Goal: Information Seeking & Learning: Learn about a topic

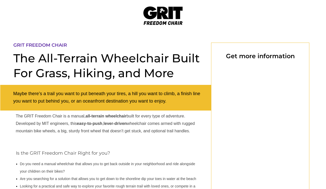
select select "US"
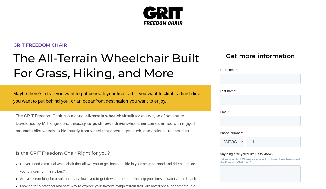
select select "US"
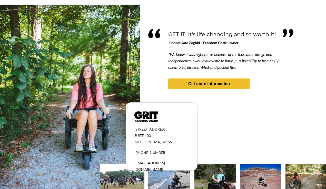
scroll to position [452, 0]
click at [218, 184] on img at bounding box center [215, 178] width 42 height 28
click at [217, 189] on img at bounding box center [215, 178] width 42 height 28
click at [183, 186] on img at bounding box center [169, 178] width 42 height 28
click at [180, 189] on img at bounding box center [169, 178] width 42 height 28
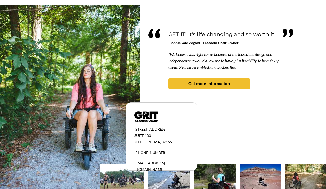
click at [180, 189] on img at bounding box center [169, 178] width 42 height 28
click at [179, 188] on img at bounding box center [169, 178] width 42 height 28
click at [178, 183] on img at bounding box center [169, 178] width 42 height 28
click at [177, 184] on img at bounding box center [169, 178] width 42 height 28
click at [172, 189] on img at bounding box center [169, 178] width 42 height 28
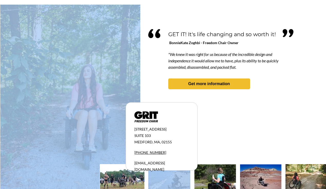
click at [241, 138] on div at bounding box center [162, 102] width 325 height 194
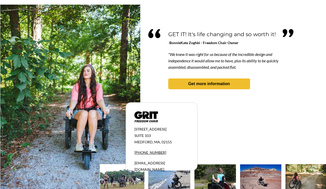
click at [224, 182] on img at bounding box center [215, 178] width 42 height 28
click at [261, 181] on img at bounding box center [260, 177] width 41 height 27
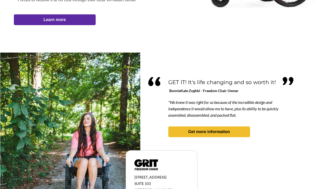
scroll to position [403, 0]
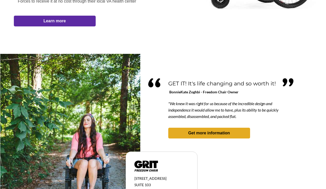
click at [218, 134] on strong "Get more information" at bounding box center [209, 133] width 42 height 4
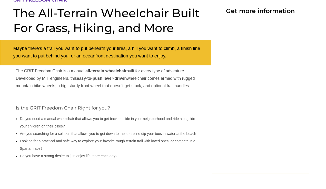
select select "US"
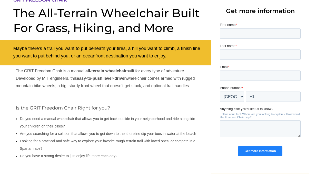
select select "US"
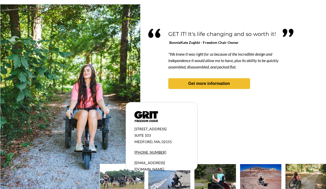
scroll to position [452, 0]
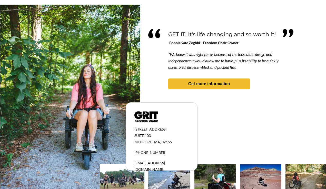
click at [173, 182] on img at bounding box center [169, 178] width 42 height 28
click at [173, 183] on img at bounding box center [169, 178] width 42 height 28
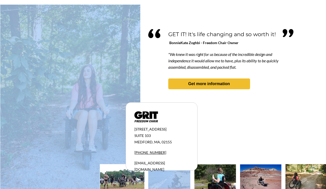
click at [225, 145] on div at bounding box center [162, 102] width 325 height 194
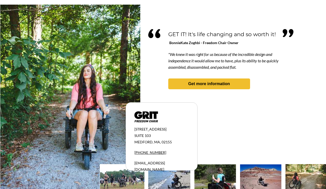
click at [263, 183] on img at bounding box center [260, 177] width 41 height 27
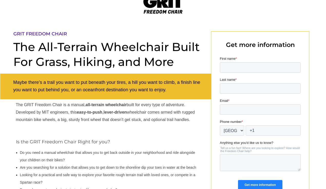
scroll to position [0, 0]
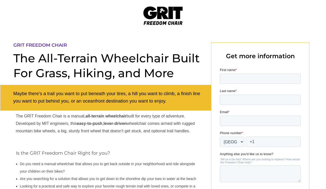
click at [45, 47] on span "GRIT FREEDOM CHAIR" at bounding box center [40, 45] width 54 height 6
click at [51, 48] on p "GRIT FREEDOM CHAIR" at bounding box center [108, 46] width 191 height 6
click at [49, 49] on div at bounding box center [162, 130] width 325 height 199
click at [160, 21] on img at bounding box center [162, 15] width 39 height 18
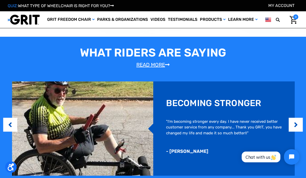
scroll to position [259, 0]
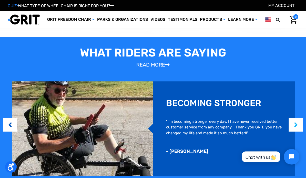
click at [295, 124] on button "Next" at bounding box center [295, 125] width 5 height 16
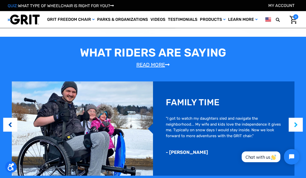
scroll to position [260, 0]
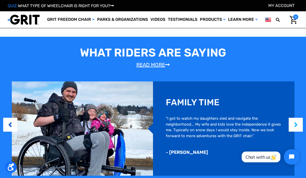
click at [296, 126] on button "Next" at bounding box center [295, 125] width 5 height 16
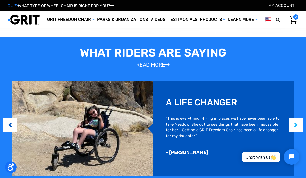
click at [296, 124] on button "Next" at bounding box center [295, 125] width 5 height 16
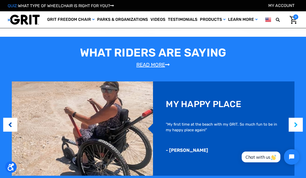
click at [297, 124] on button "Next" at bounding box center [295, 125] width 5 height 16
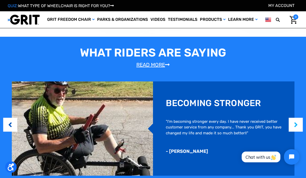
click at [295, 126] on button "Next" at bounding box center [295, 125] width 5 height 16
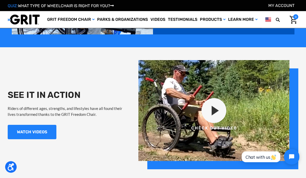
click at [215, 113] on img at bounding box center [218, 114] width 160 height 109
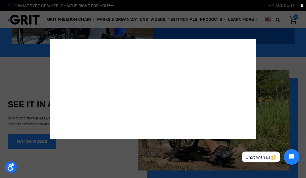
scroll to position [389, 0]
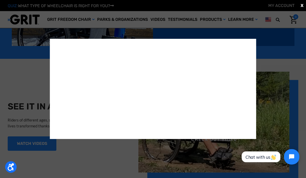
click at [281, 49] on div "X" at bounding box center [153, 89] width 306 height 178
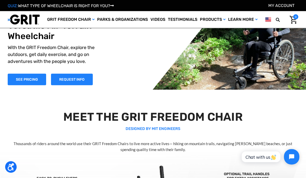
scroll to position [0, 0]
